Goal: Task Accomplishment & Management: Complete application form

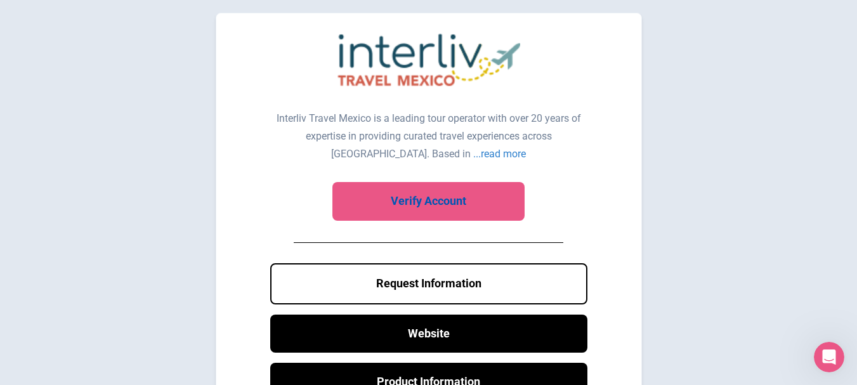
click at [458, 195] on link "Verify Account" at bounding box center [428, 201] width 192 height 39
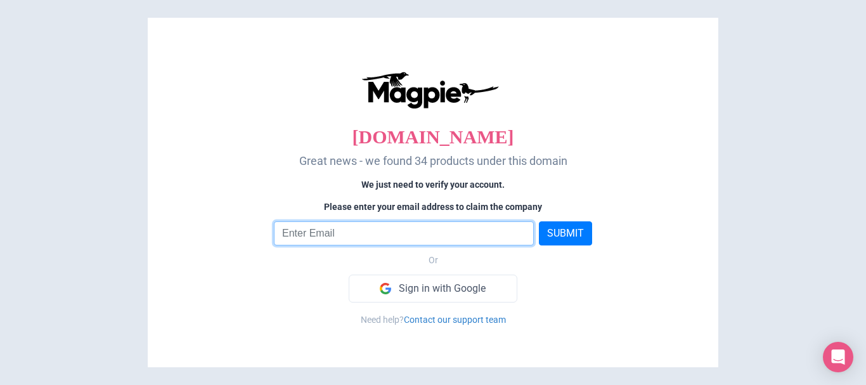
click at [453, 236] on input "email" at bounding box center [404, 233] width 260 height 24
type input "dkganem@gmail.com"
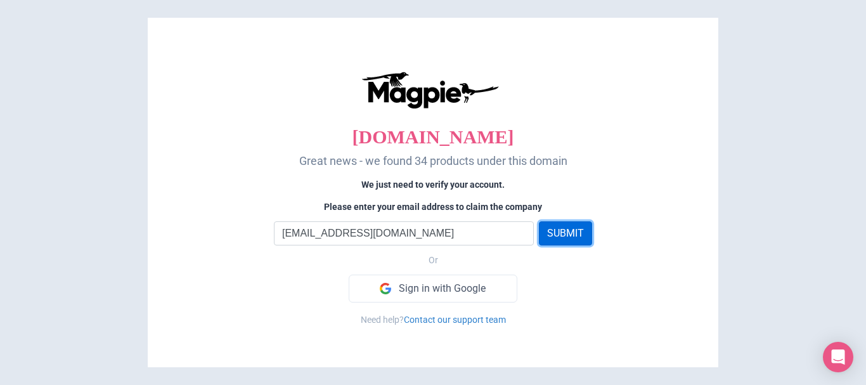
click at [573, 229] on button "SUBMIT" at bounding box center [565, 233] width 53 height 24
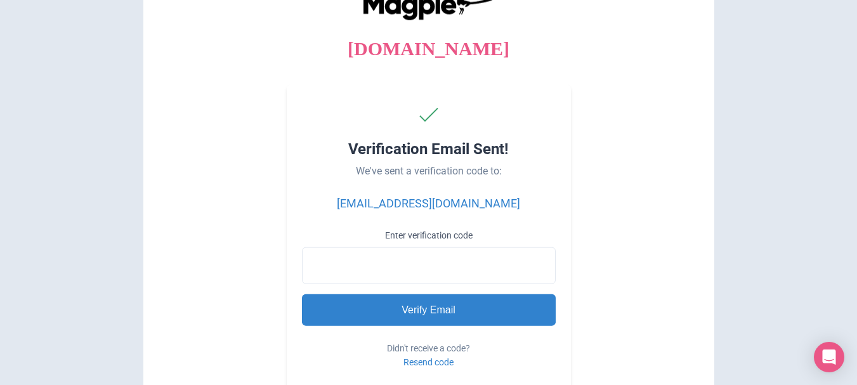
paste input "826154"
type input "826154"
type input "Processing..."
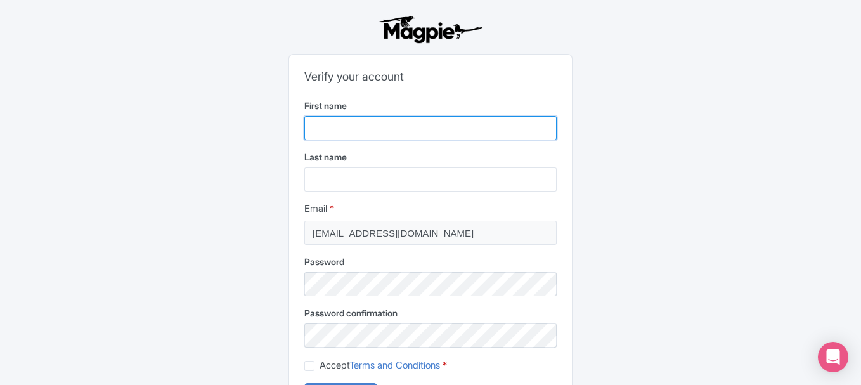
click at [407, 127] on input "First name" at bounding box center [430, 128] width 252 height 24
type input "Kim"
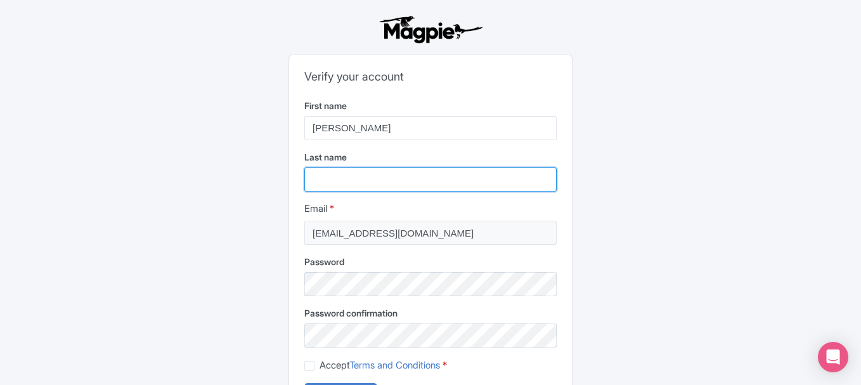
type input "Alva"
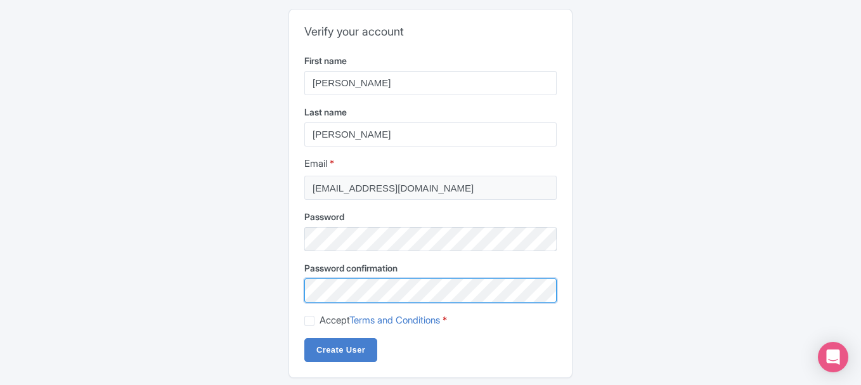
scroll to position [63, 0]
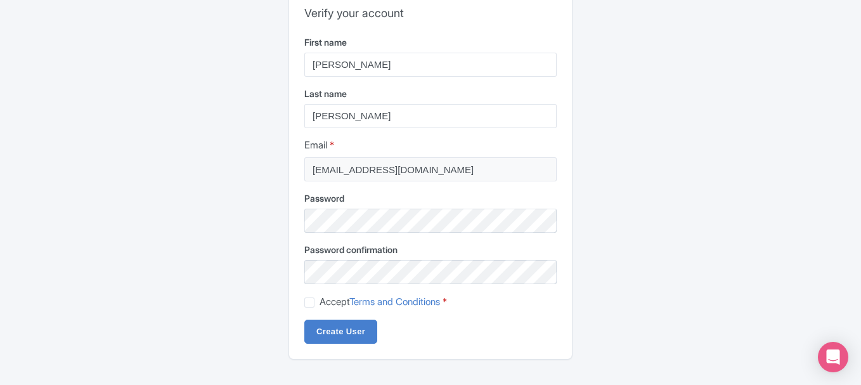
click at [320, 301] on label "Accept Terms and Conditions *" at bounding box center [383, 302] width 127 height 15
click at [320, 301] on input "Accept Terms and Conditions *" at bounding box center [324, 298] width 8 height 8
checkbox input "true"
click at [360, 333] on input "Create User" at bounding box center [340, 332] width 73 height 24
type input "Creating..."
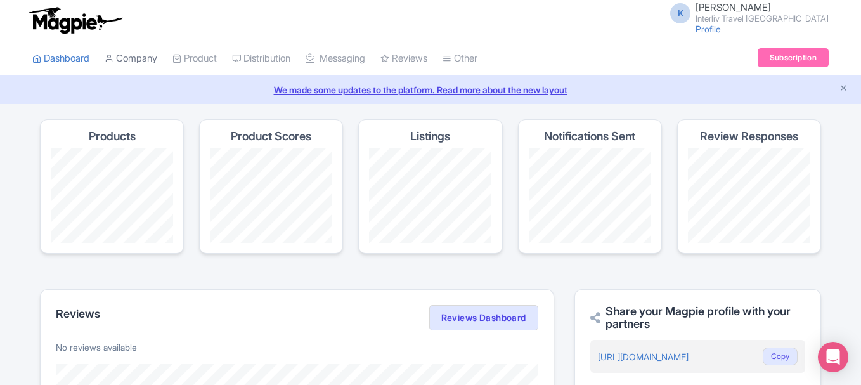
click at [148, 63] on link "Company" at bounding box center [131, 58] width 53 height 35
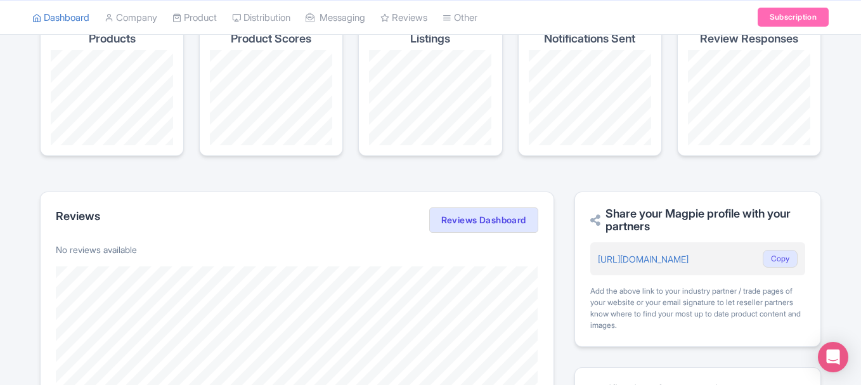
scroll to position [106, 0]
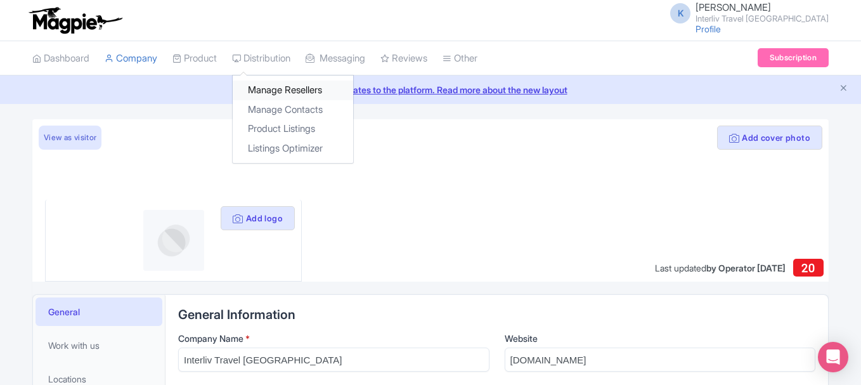
click at [293, 85] on link "Manage Resellers" at bounding box center [293, 91] width 120 height 20
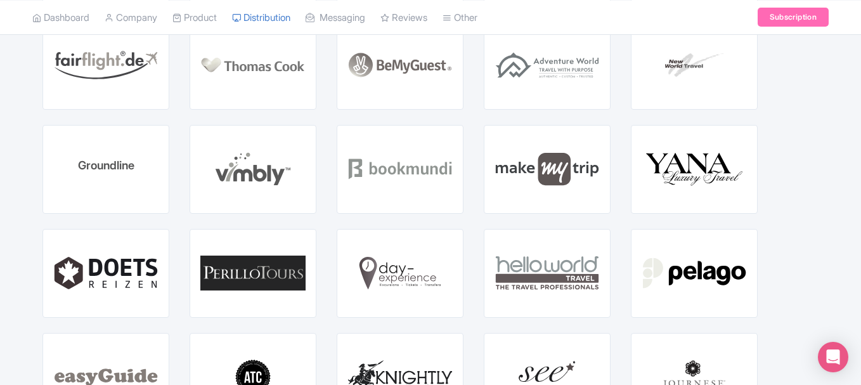
scroll to position [1218, 0]
